Goal: Transaction & Acquisition: Purchase product/service

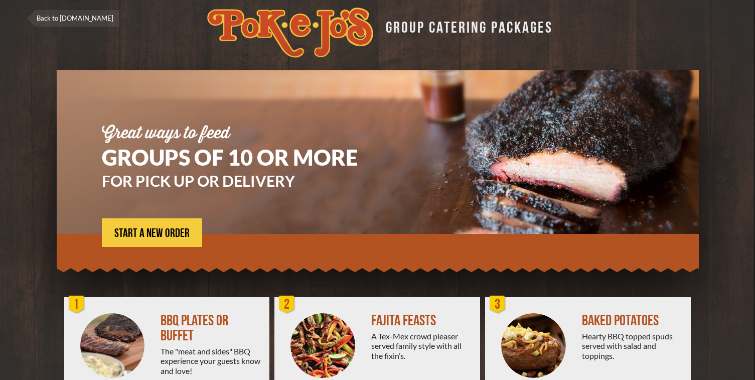
scroll to position [9, 0]
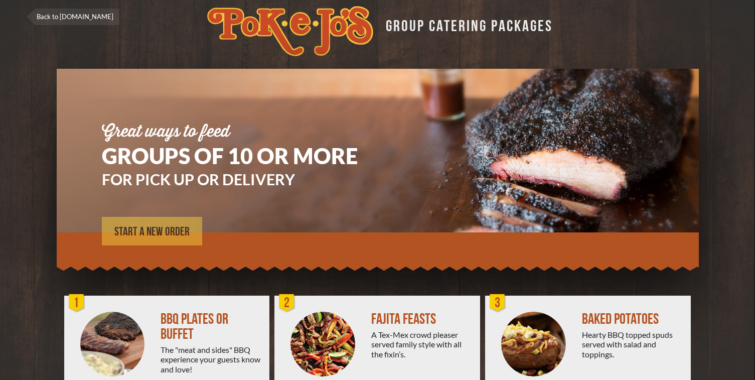
click at [157, 233] on span "START A NEW ORDER" at bounding box center [151, 232] width 75 height 12
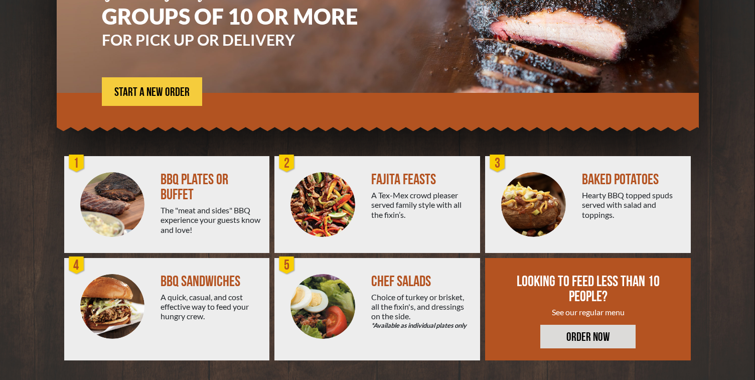
scroll to position [149, 0]
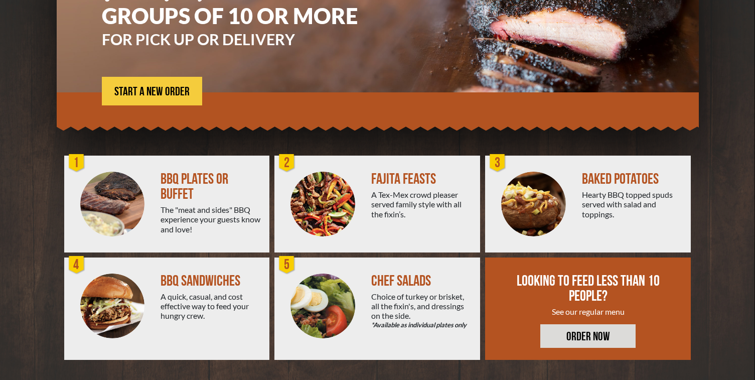
click at [180, 197] on div "BBQ PLATES OR BUFFET" at bounding box center [210, 186] width 101 height 30
click at [105, 201] on img at bounding box center [112, 203] width 65 height 65
drag, startPoint x: 68, startPoint y: 157, endPoint x: 73, endPoint y: 159, distance: 5.6
click at [68, 157] on div "1" at bounding box center [77, 163] width 20 height 20
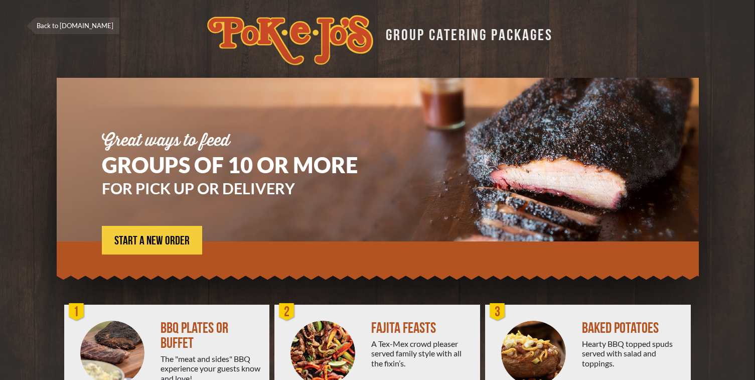
click at [65, 22] on link "Back to [DOMAIN_NAME]" at bounding box center [73, 26] width 93 height 17
